Goal: Book appointment/travel/reservation

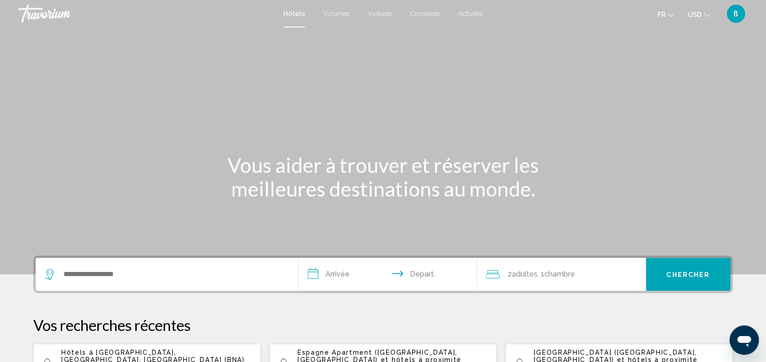
click at [705, 12] on icon "Changer de devise" at bounding box center [707, 15] width 6 height 6
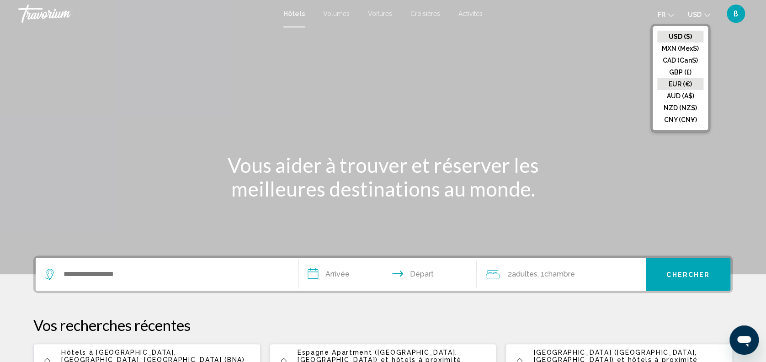
click at [693, 84] on button "EUR (€)" at bounding box center [681, 84] width 46 height 12
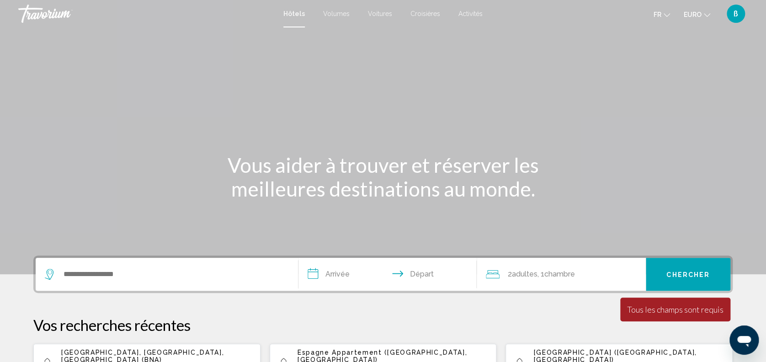
click at [200, 282] on div "Widget de recherche" at bounding box center [167, 274] width 244 height 33
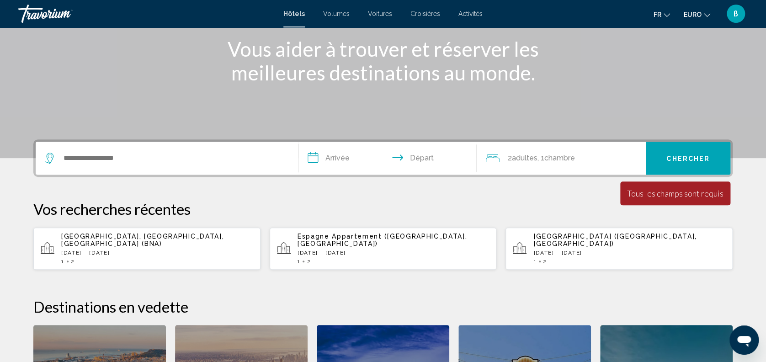
scroll to position [225, 0]
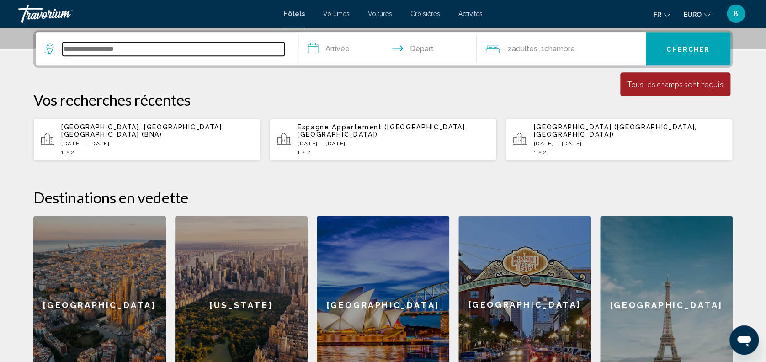
click at [256, 46] on input "Widget de recherche" at bounding box center [174, 49] width 222 height 14
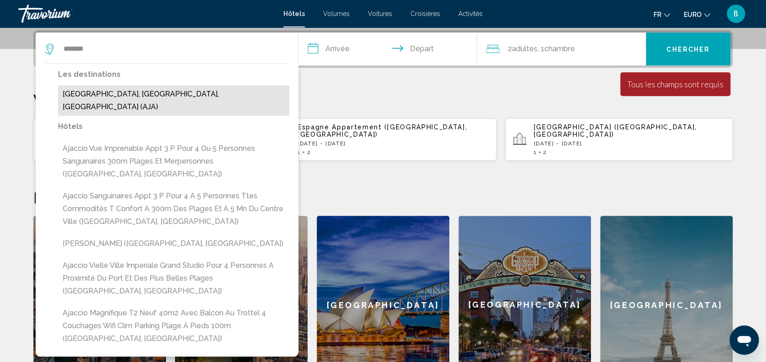
click at [117, 96] on button "[GEOGRAPHIC_DATA], [GEOGRAPHIC_DATA], [GEOGRAPHIC_DATA] (AJA)" at bounding box center [173, 101] width 231 height 30
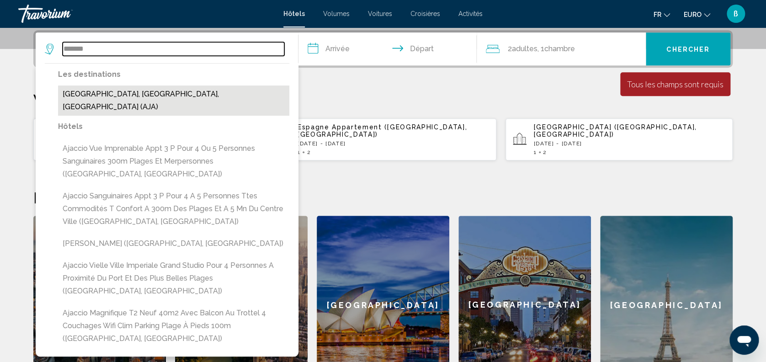
type input "**********"
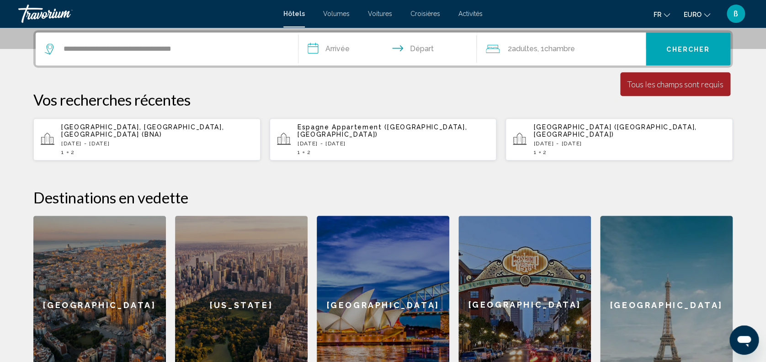
click at [340, 63] on input "**********" at bounding box center [390, 50] width 182 height 36
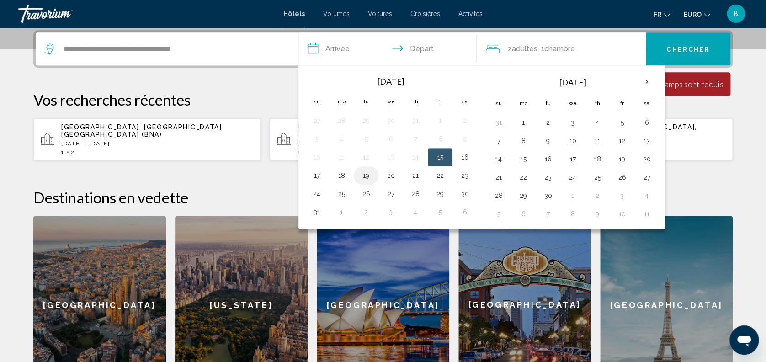
click at [359, 173] on button "19" at bounding box center [366, 175] width 15 height 13
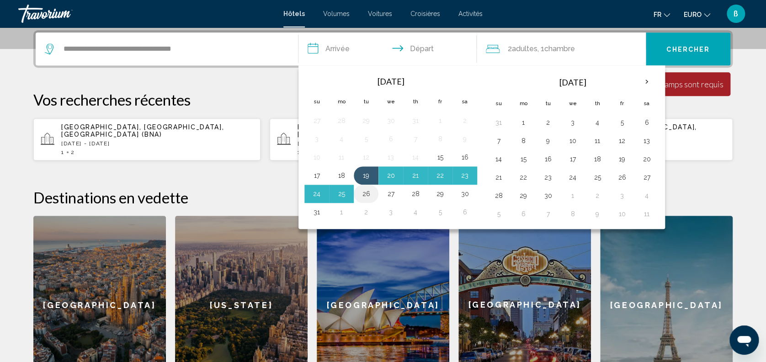
click at [363, 190] on button "26" at bounding box center [366, 193] width 15 height 13
type input "**********"
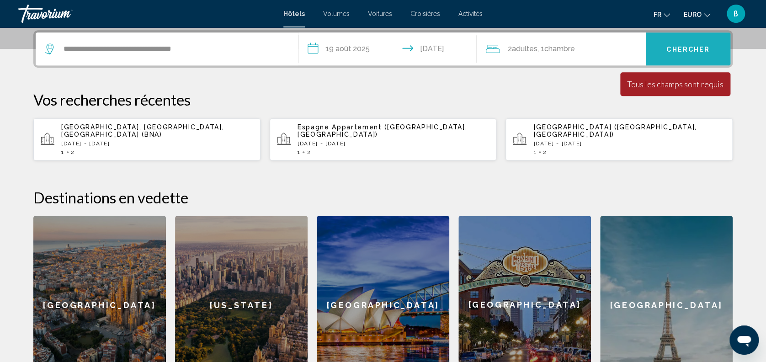
click at [699, 48] on span "Chercher" at bounding box center [688, 49] width 43 height 7
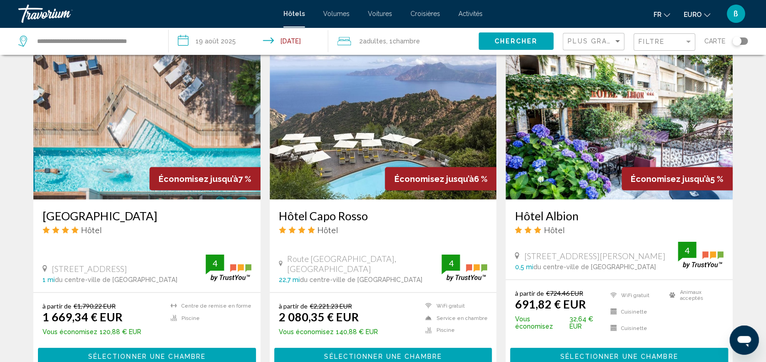
scroll to position [732, 0]
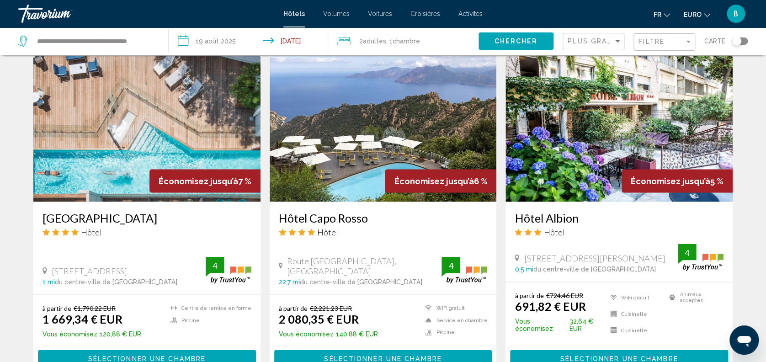
click at [84, 93] on img "Contenu principal" at bounding box center [146, 128] width 227 height 146
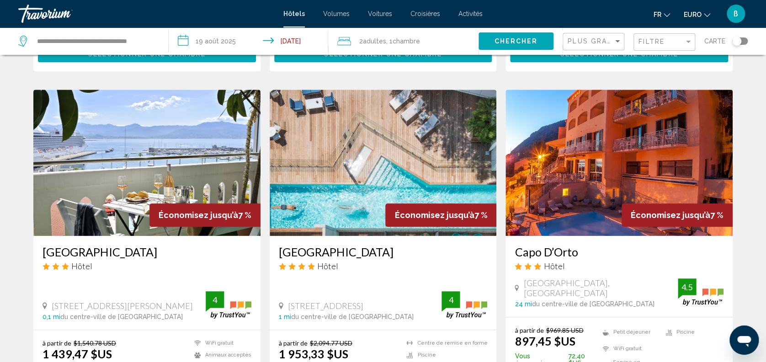
scroll to position [321, 0]
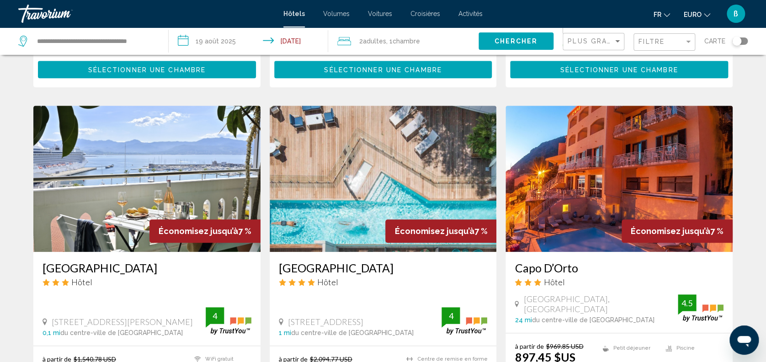
click at [472, 10] on span "Activités" at bounding box center [471, 13] width 24 height 7
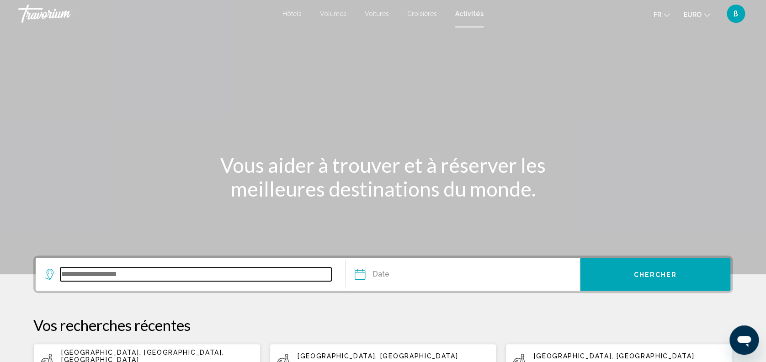
click at [153, 268] on input "Widget de recherche" at bounding box center [195, 275] width 271 height 14
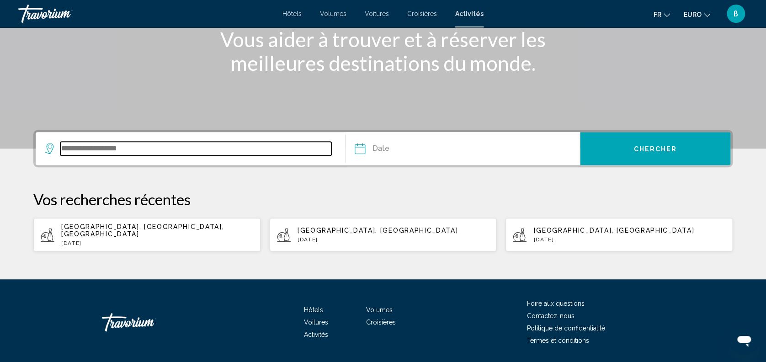
scroll to position [147, 0]
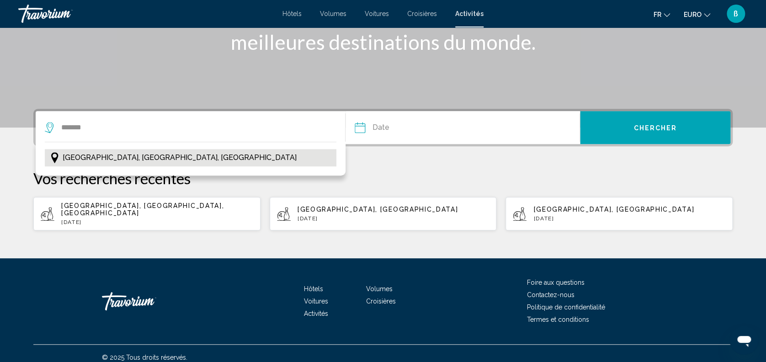
click at [137, 153] on button "[GEOGRAPHIC_DATA], [GEOGRAPHIC_DATA], [GEOGRAPHIC_DATA]" at bounding box center [191, 157] width 292 height 17
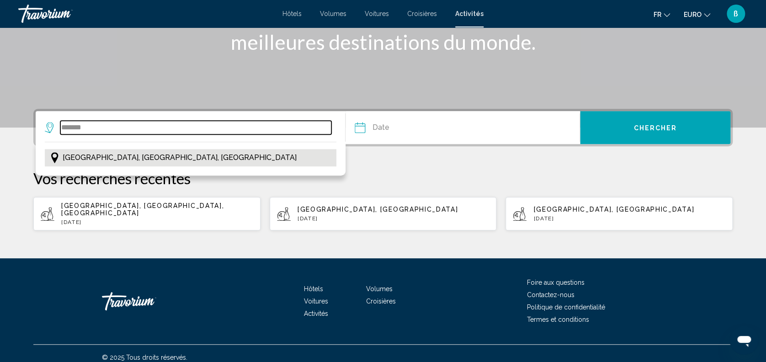
type input "**********"
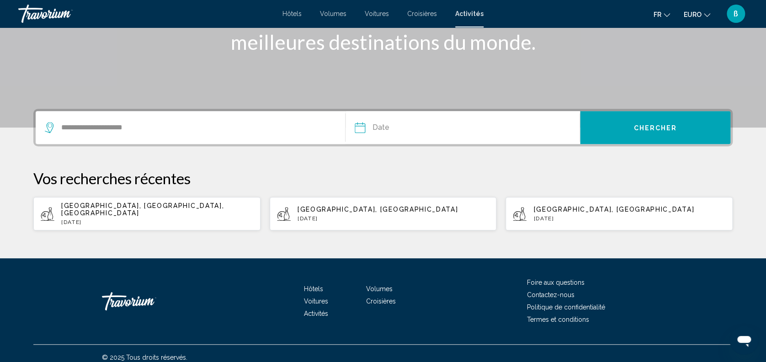
click at [385, 117] on input "Date" at bounding box center [411, 129] width 116 height 36
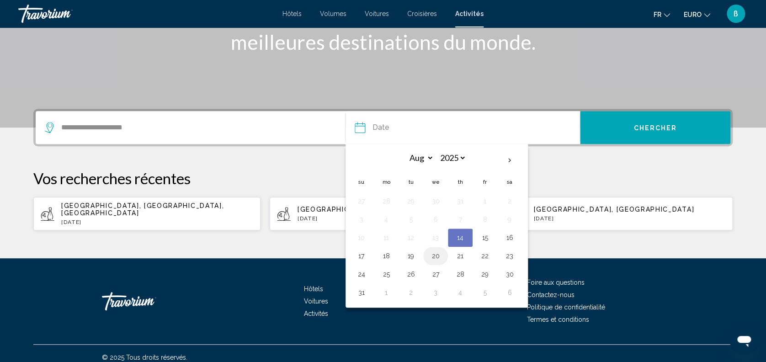
click at [441, 256] on button "20" at bounding box center [435, 256] width 15 height 13
type input "**********"
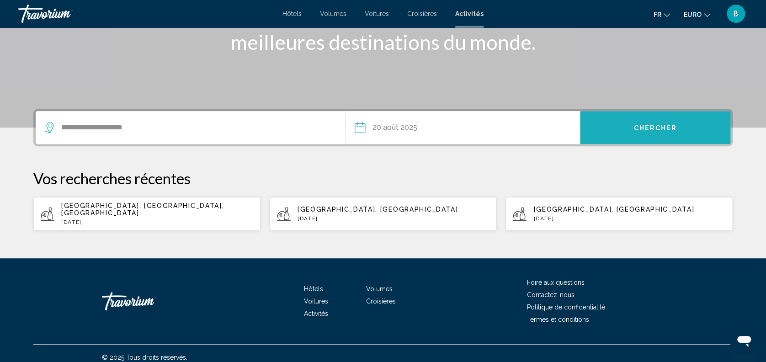
click at [628, 114] on button "Chercher" at bounding box center [655, 127] width 150 height 33
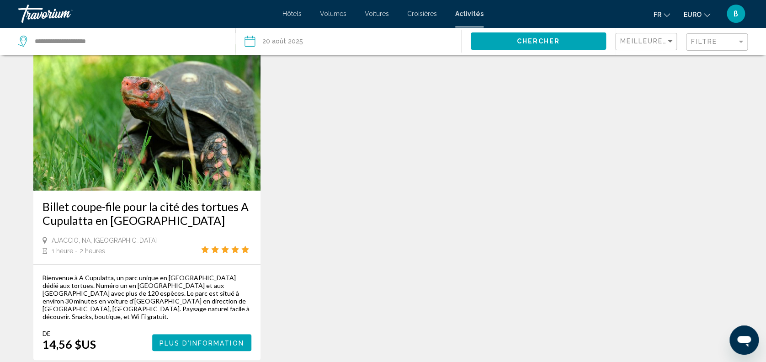
scroll to position [42, 0]
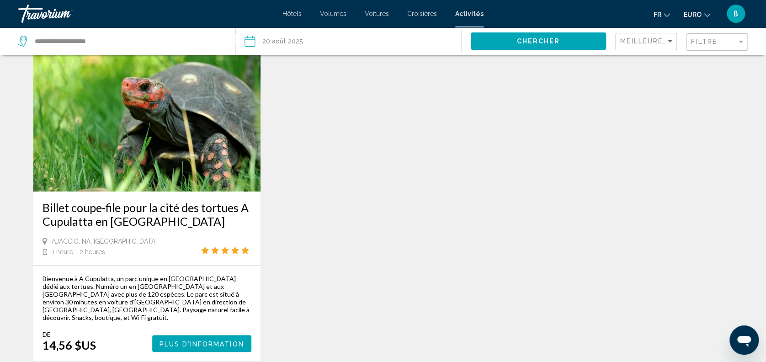
click at [699, 14] on span "EURO" at bounding box center [693, 14] width 18 height 7
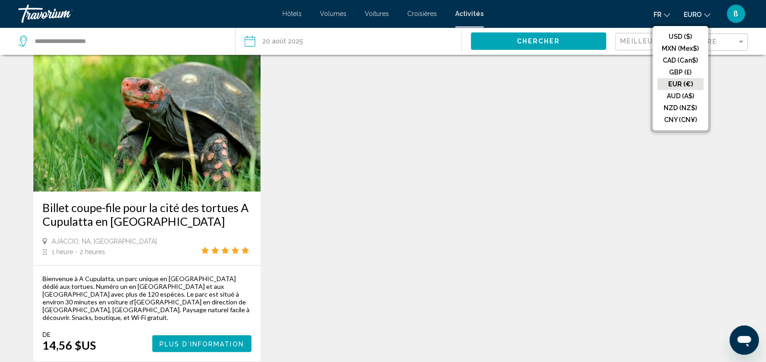
click at [680, 84] on button "EUR (€)" at bounding box center [681, 84] width 46 height 12
